Goal: Entertainment & Leisure: Consume media (video, audio)

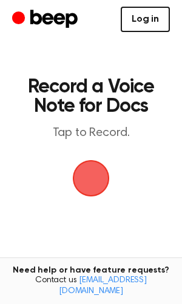
click at [150, 18] on link "Log in" at bounding box center [144, 19] width 49 height 25
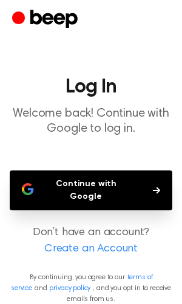
click at [113, 180] on button "Continue with Google" at bounding box center [91, 191] width 162 height 40
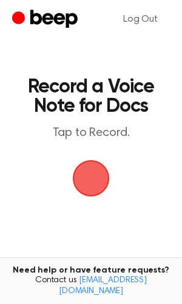
click at [85, 174] on span "button" at bounding box center [91, 178] width 37 height 37
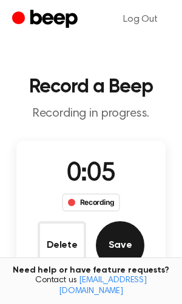
click at [116, 245] on button "Save" at bounding box center [120, 246] width 48 height 48
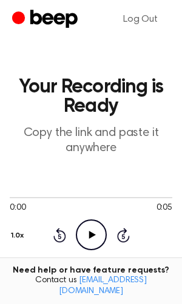
click at [91, 234] on icon at bounding box center [91, 235] width 7 height 8
click at [91, 234] on icon "Pause Audio" at bounding box center [91, 235] width 31 height 31
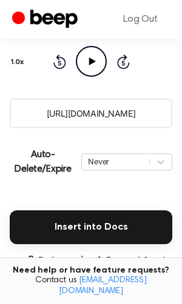
scroll to position [174, 0]
click at [84, 106] on input "https://beep.audio/MzFH2Wz" at bounding box center [91, 114] width 162 height 30
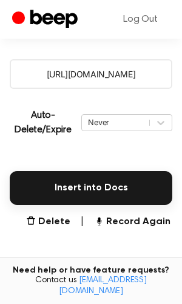
scroll to position [214, 0]
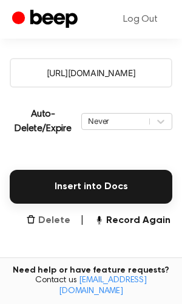
click at [56, 223] on button "Delete" at bounding box center [48, 221] width 44 height 15
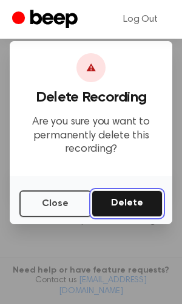
click at [122, 199] on button "Delete" at bounding box center [126, 204] width 71 height 27
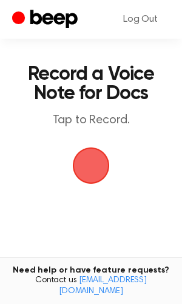
scroll to position [13, 0]
click at [82, 162] on span "button" at bounding box center [91, 166] width 37 height 37
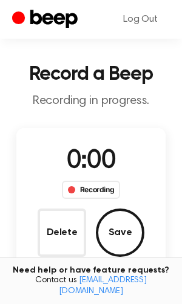
scroll to position [61, 0]
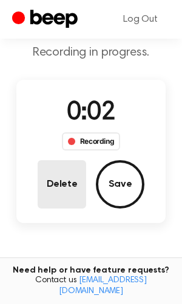
click at [65, 174] on button "Delete" at bounding box center [62, 184] width 48 height 48
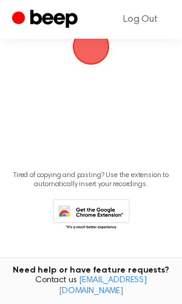
scroll to position [25, 0]
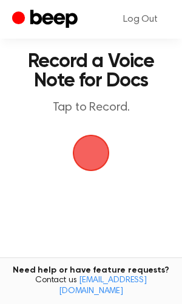
click at [96, 150] on span "button" at bounding box center [91, 153] width 37 height 37
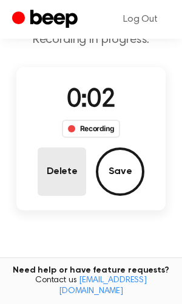
click at [71, 160] on button "Delete" at bounding box center [62, 172] width 48 height 48
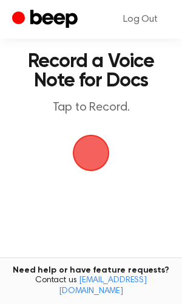
click at [81, 153] on span "button" at bounding box center [91, 153] width 34 height 34
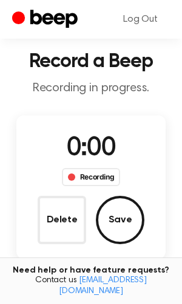
scroll to position [74, 0]
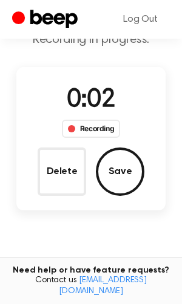
click at [144, 175] on div "0:02 Recording Delete Save" at bounding box center [90, 139] width 149 height 114
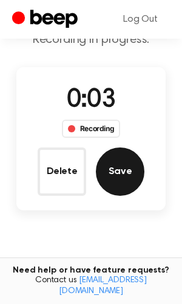
click at [136, 173] on button "Save" at bounding box center [120, 172] width 48 height 48
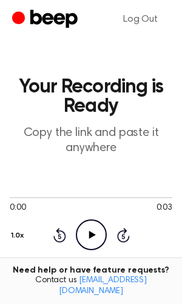
click at [93, 221] on circle at bounding box center [91, 235] width 30 height 30
click at [145, 17] on link "Log Out" at bounding box center [140, 19] width 59 height 29
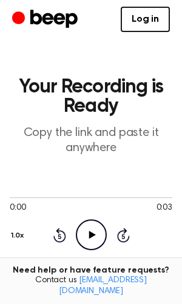
click at [98, 240] on icon "Play Audio" at bounding box center [91, 235] width 31 height 31
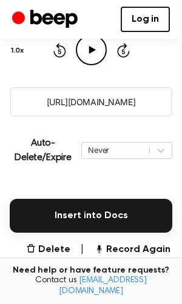
scroll to position [187, 0]
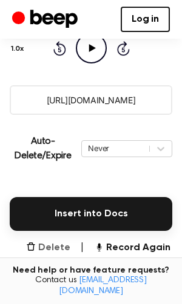
click at [65, 246] on button "Delete" at bounding box center [48, 248] width 44 height 15
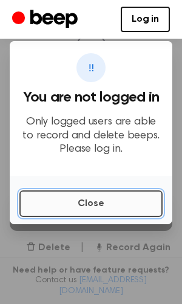
click at [84, 208] on button "Close" at bounding box center [90, 204] width 143 height 27
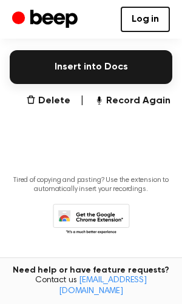
scroll to position [338, 0]
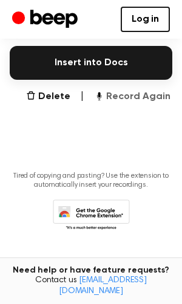
click at [117, 101] on button "Record Again" at bounding box center [132, 97] width 76 height 15
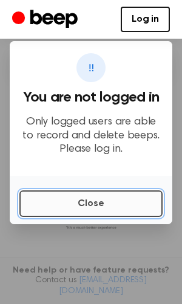
click at [93, 199] on button "Close" at bounding box center [90, 204] width 143 height 27
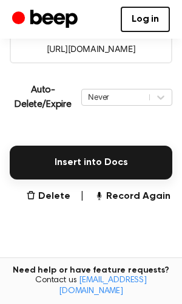
scroll to position [240, 0]
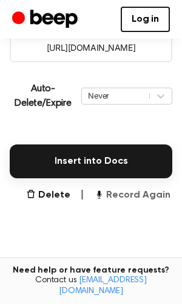
click at [151, 190] on button "Record Again" at bounding box center [132, 195] width 76 height 15
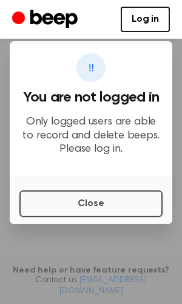
scroll to position [215, 0]
click at [148, 27] on link "Log in" at bounding box center [144, 19] width 49 height 25
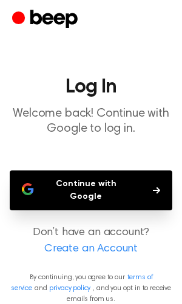
click at [120, 175] on button "Continue with Google" at bounding box center [91, 191] width 162 height 40
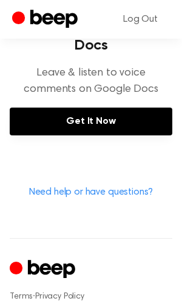
scroll to position [605, 0]
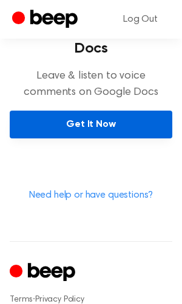
click at [99, 112] on link "Get It Now" at bounding box center [91, 125] width 162 height 28
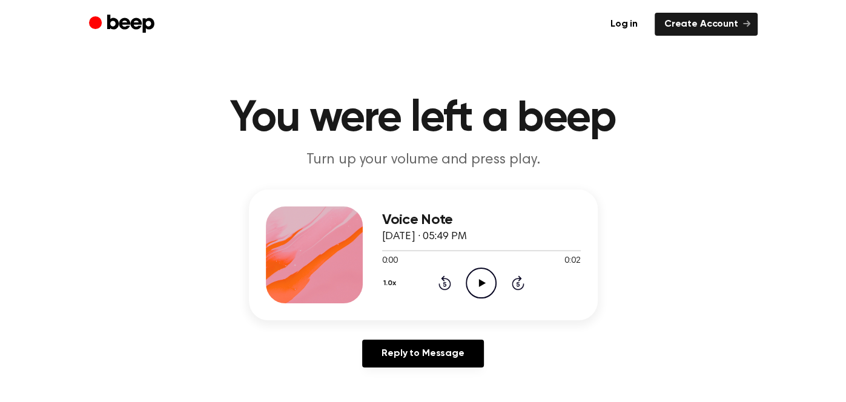
click at [487, 276] on icon "Play Audio" at bounding box center [480, 283] width 31 height 31
click at [486, 273] on icon "Play Audio" at bounding box center [480, 283] width 31 height 31
click at [486, 278] on icon "Play Audio" at bounding box center [480, 283] width 31 height 31
click at [484, 273] on icon "Play Audio" at bounding box center [480, 283] width 31 height 31
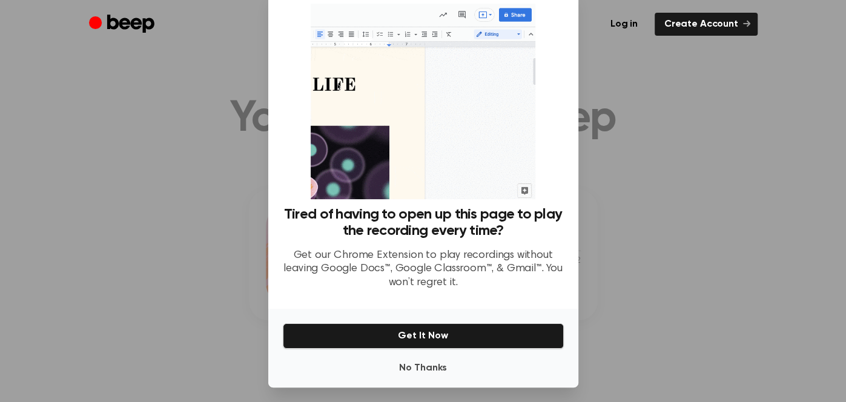
scroll to position [32, 0]
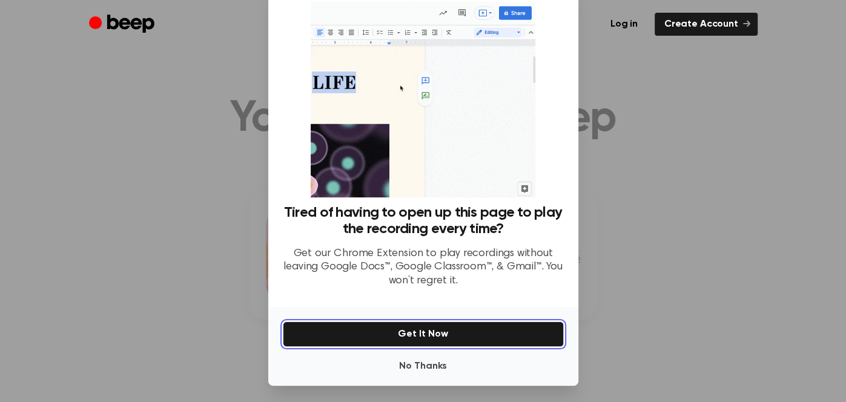
click at [461, 338] on button "Get It Now" at bounding box center [423, 333] width 281 height 25
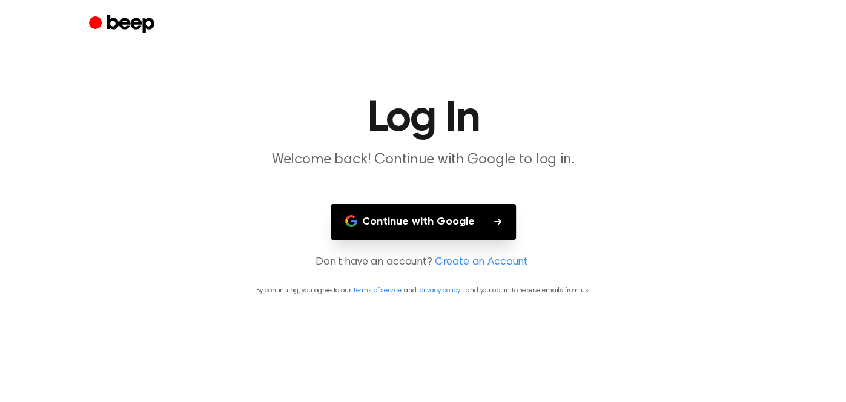
click at [477, 230] on button "Continue with Google" at bounding box center [422, 222] width 185 height 36
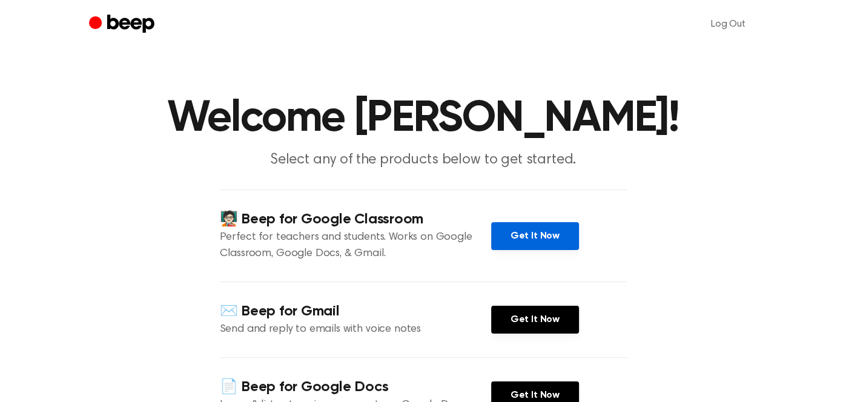
click at [505, 246] on link "Get It Now" at bounding box center [535, 236] width 88 height 28
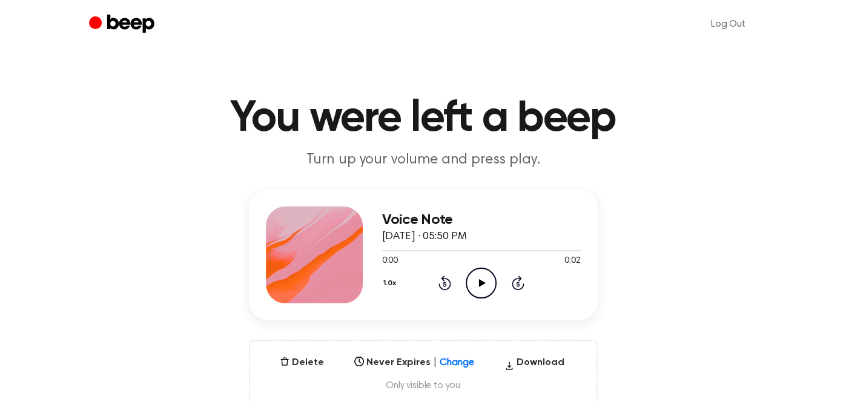
click at [485, 269] on circle at bounding box center [481, 283] width 30 height 30
click at [482, 288] on icon "Play Audio" at bounding box center [480, 283] width 31 height 31
click at [488, 284] on icon "Play Audio" at bounding box center [480, 283] width 31 height 31
click at [476, 283] on icon "Play Audio" at bounding box center [480, 283] width 31 height 31
click at [474, 278] on icon "Play Audio" at bounding box center [480, 283] width 31 height 31
